Goal: Task Accomplishment & Management: Manage account settings

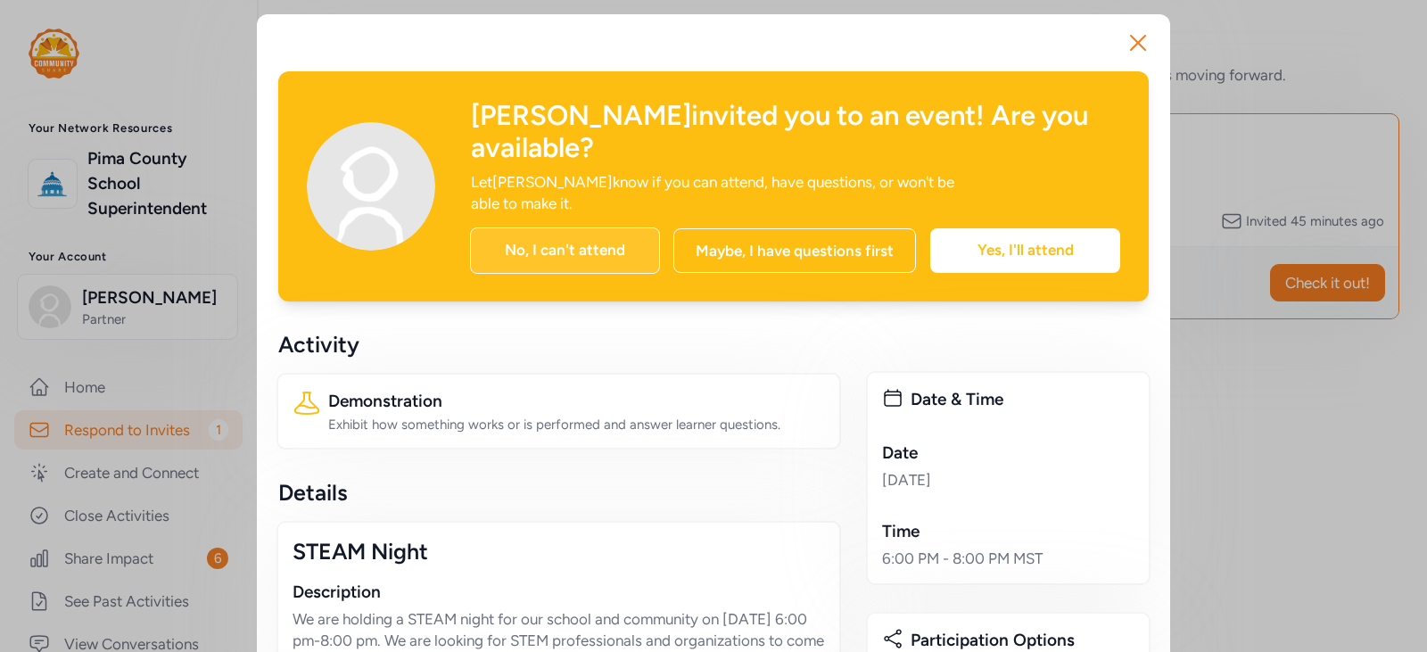
click at [560, 227] on div "No, I can't attend" at bounding box center [565, 250] width 190 height 46
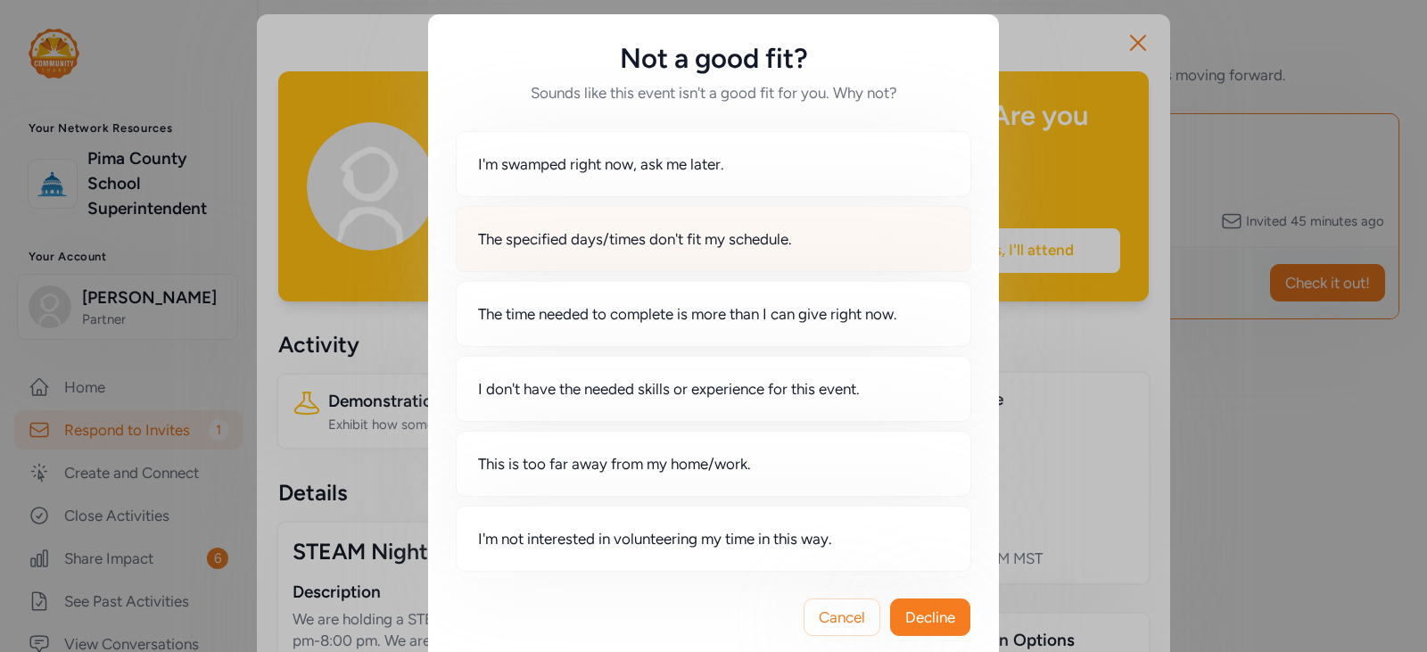
click at [722, 243] on span "The specified days/times don't fit my schedule." at bounding box center [635, 238] width 314 height 21
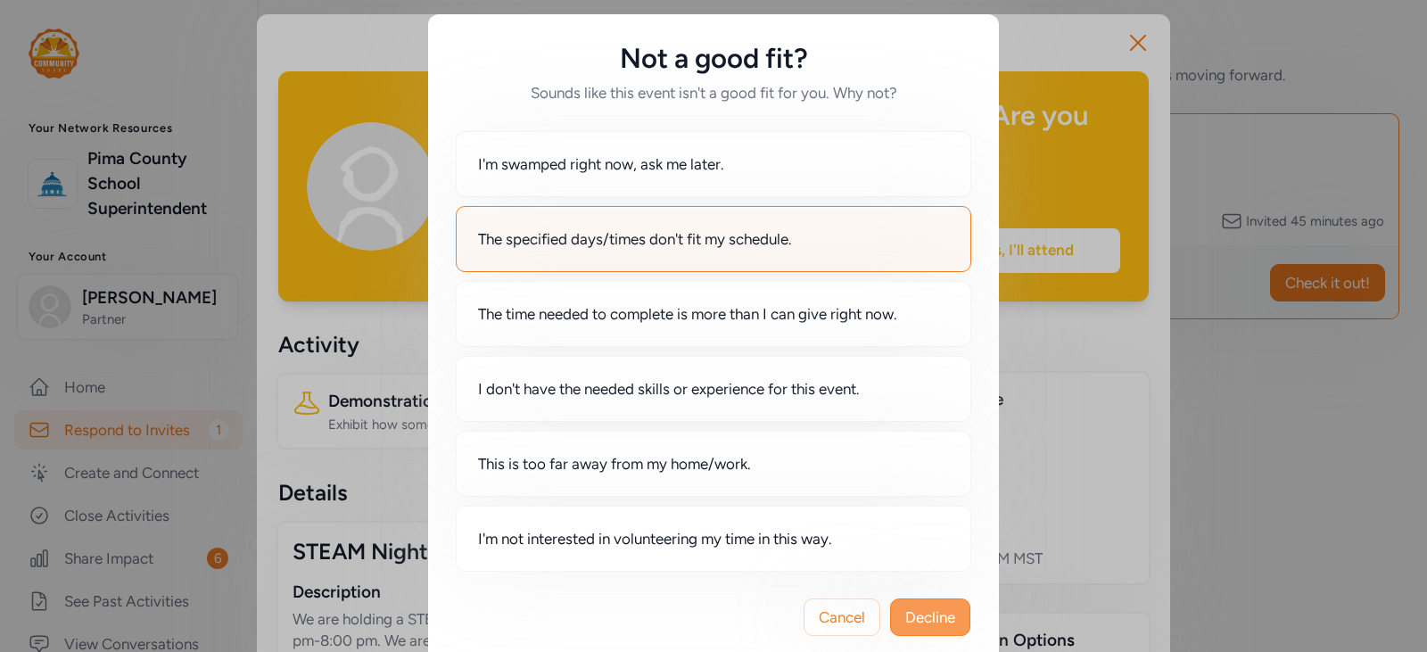
click at [931, 620] on span "Decline" at bounding box center [931, 617] width 50 height 21
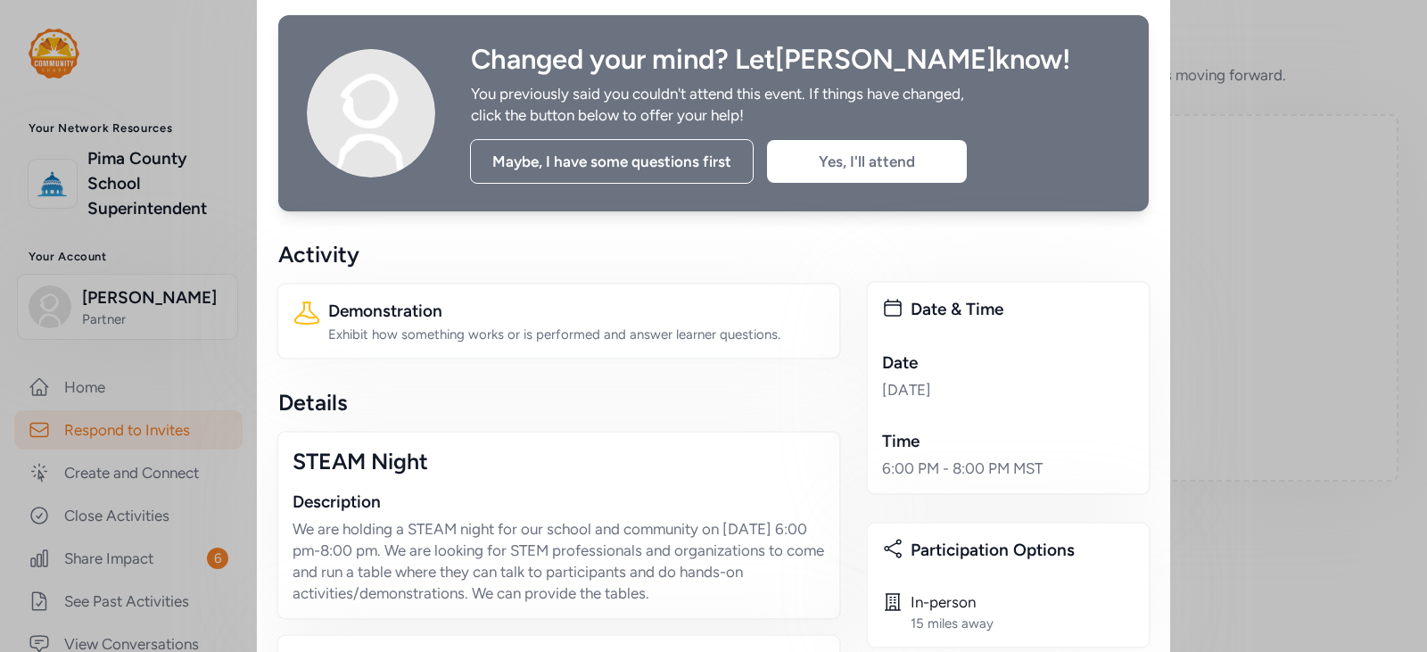
scroll to position [28, 0]
